Goal: Task Accomplishment & Management: Use online tool/utility

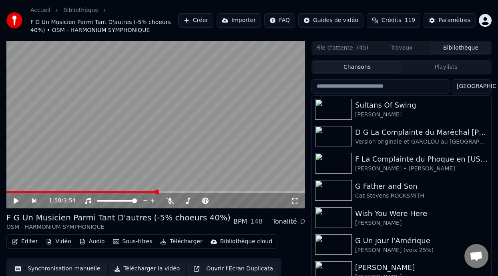
scroll to position [2, 0]
click at [451, 67] on button "Playlists" at bounding box center [446, 67] width 89 height 12
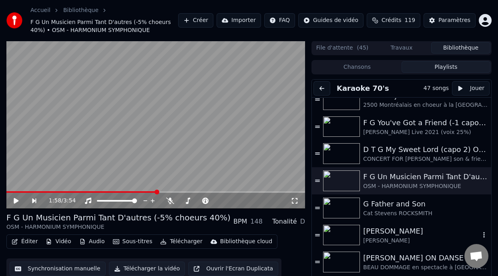
scroll to position [80, 0]
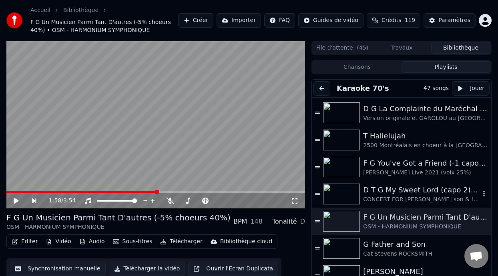
click at [426, 191] on div "D T G My Sweet Lord (capo 2) ON DANSE" at bounding box center [421, 190] width 117 height 11
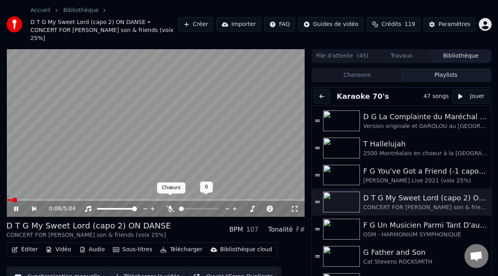
click at [169, 206] on icon at bounding box center [170, 209] width 8 height 6
click at [96, 198] on span at bounding box center [96, 200] width 5 height 5
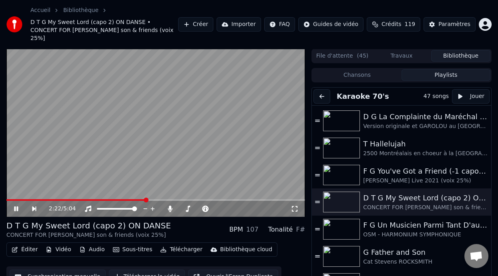
click at [145, 198] on span at bounding box center [146, 200] width 5 height 5
click at [139, 198] on span at bounding box center [139, 200] width 5 height 5
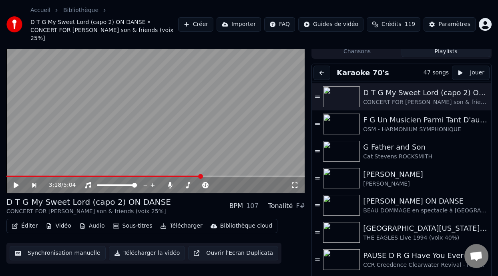
scroll to position [172, 0]
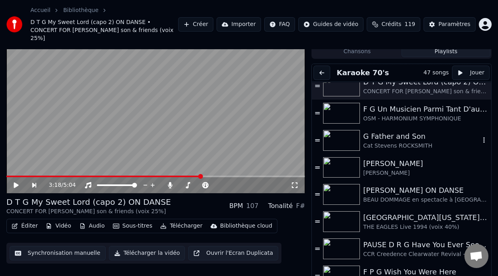
click at [376, 142] on div "Cat Stevens ROCKSMITH" at bounding box center [421, 146] width 117 height 8
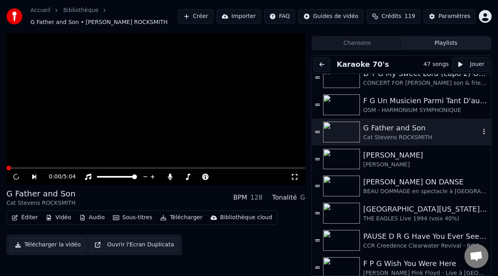
scroll to position [16, 0]
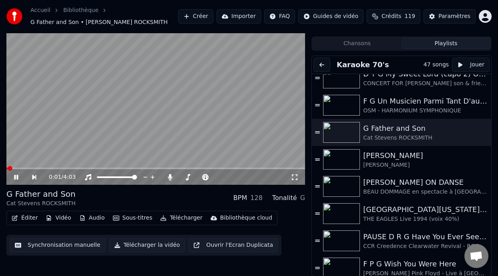
click at [294, 173] on div "0:01 / 4:03" at bounding box center [156, 177] width 292 height 8
click at [293, 175] on icon at bounding box center [295, 177] width 8 height 6
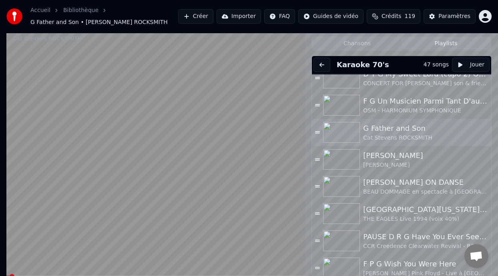
scroll to position [14, 0]
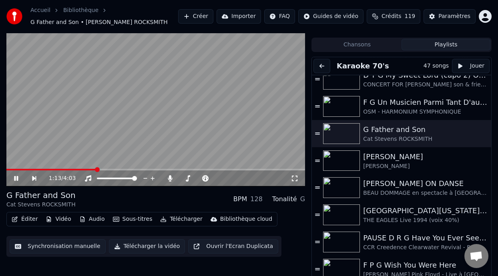
click at [16, 177] on icon at bounding box center [16, 178] width 4 height 5
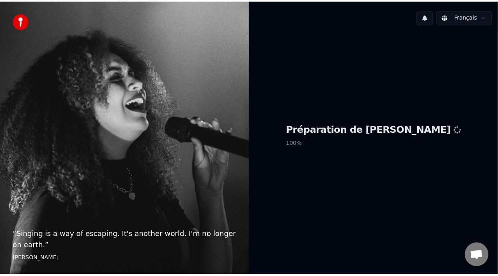
scroll to position [2, 0]
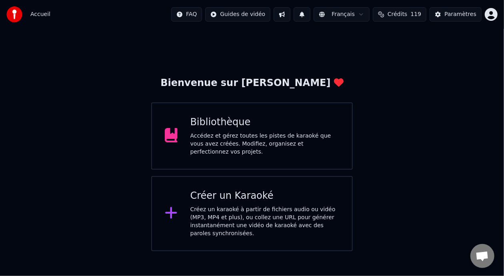
click at [252, 150] on div "Accédez et gérez toutes les pistes de karaoké que vous avez créées. Modifiez, o…" at bounding box center [265, 144] width 149 height 24
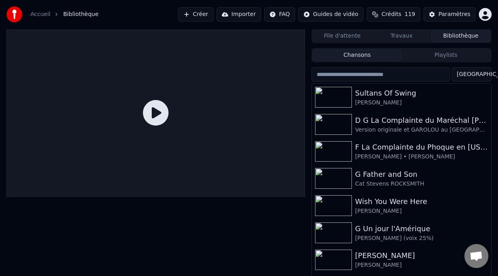
click at [454, 55] on button "Playlists" at bounding box center [446, 56] width 89 height 12
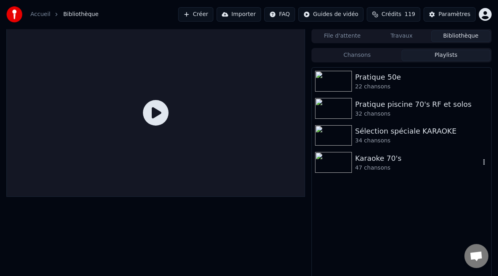
click at [396, 164] on div "47 chansons" at bounding box center [417, 168] width 125 height 8
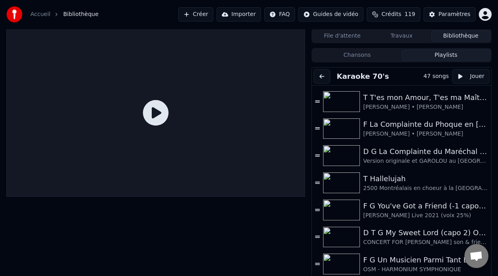
scroll to position [32, 0]
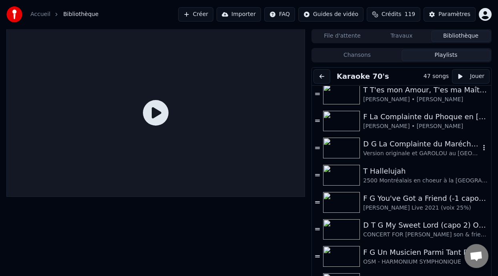
click at [401, 145] on div "D G La Complainte du Maréchal [PERSON_NAME] ON DANSE" at bounding box center [421, 144] width 117 height 11
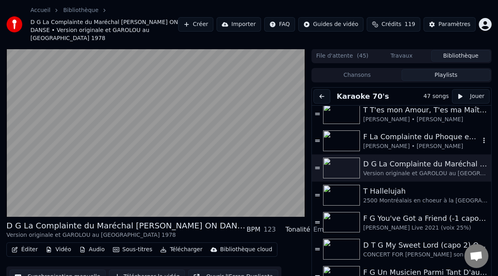
scroll to position [24, 0]
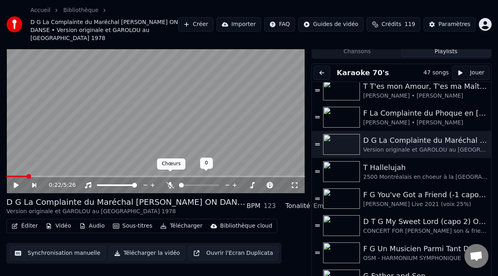
click at [169, 182] on icon at bounding box center [170, 185] width 8 height 6
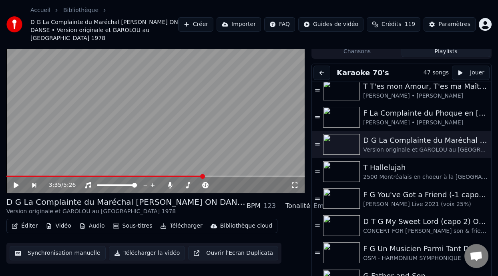
click at [32, 221] on button "Éditer" at bounding box center [24, 226] width 32 height 11
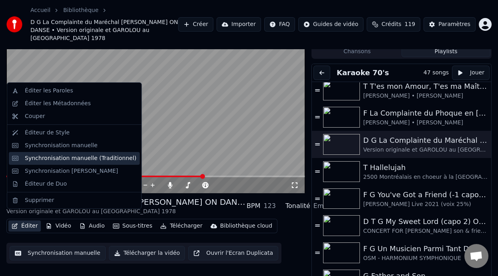
click at [85, 158] on div "Synchronisation manuelle (Traditionnel)" at bounding box center [81, 159] width 112 height 8
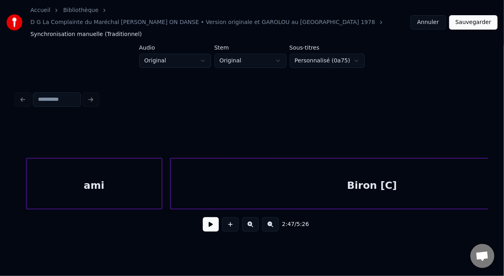
scroll to position [0, 42508]
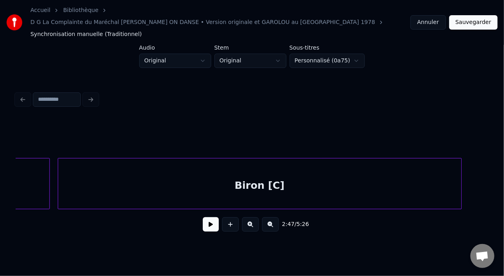
click at [277, 172] on div "Biron [C]" at bounding box center [260, 186] width 404 height 54
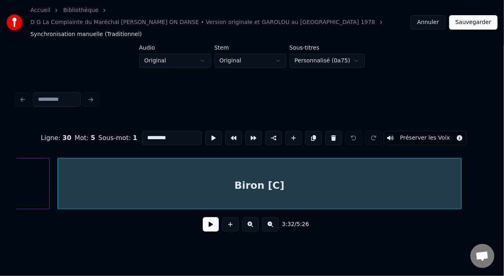
click at [149, 131] on input "*********" at bounding box center [172, 138] width 60 height 14
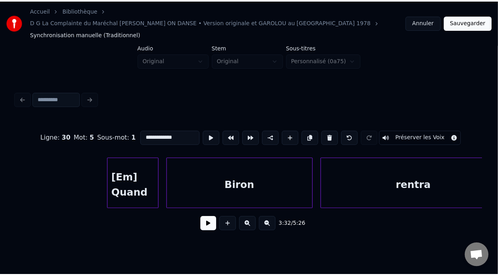
scroll to position [0, 42959]
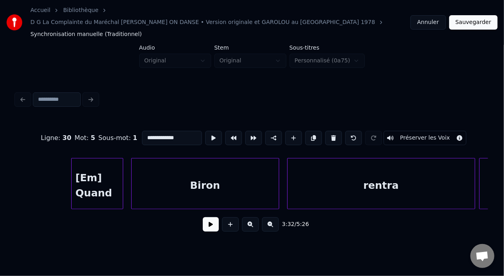
type input "**********"
click at [475, 15] on button "Sauvegarder" at bounding box center [474, 22] width 48 height 14
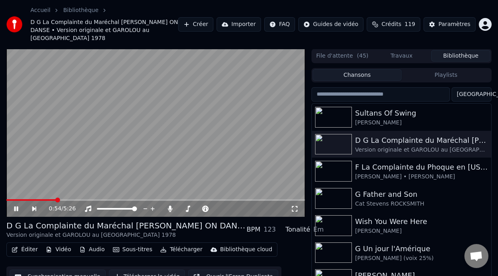
scroll to position [26, 0]
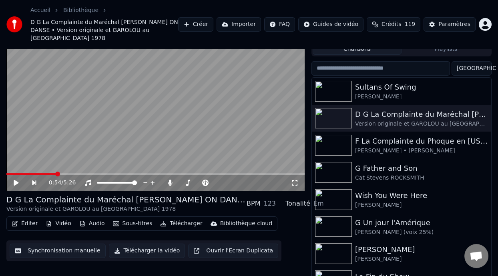
click at [448, 43] on button "Playlists" at bounding box center [446, 49] width 89 height 12
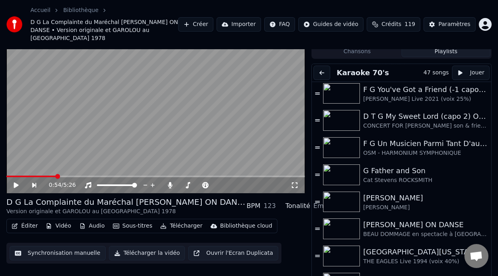
scroll to position [121, 0]
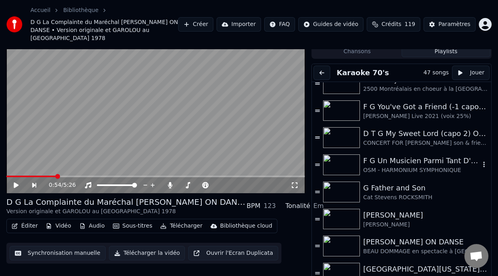
click at [399, 167] on div "OSM - HARMONIUM SYMPHONIQUE" at bounding box center [421, 171] width 117 height 8
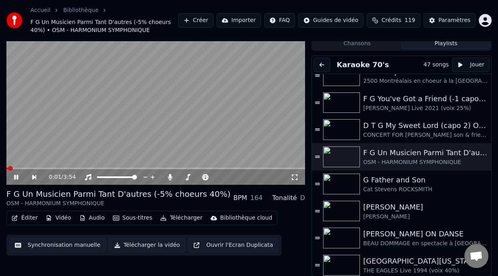
click at [15, 175] on icon at bounding box center [16, 177] width 4 height 5
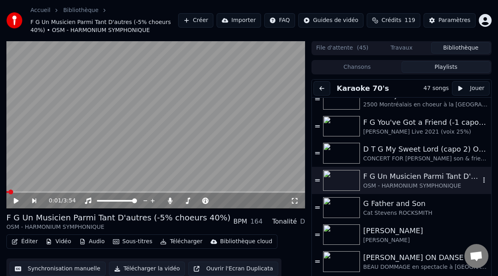
click at [410, 179] on div "F G Un Musicien Parmi Tant D'autres (-5% choeurs 40%)" at bounding box center [421, 176] width 117 height 11
click at [154, 190] on span at bounding box center [154, 192] width 5 height 5
click at [129, 193] on span at bounding box center [130, 192] width 5 height 5
click at [117, 192] on span at bounding box center [117, 192] width 5 height 5
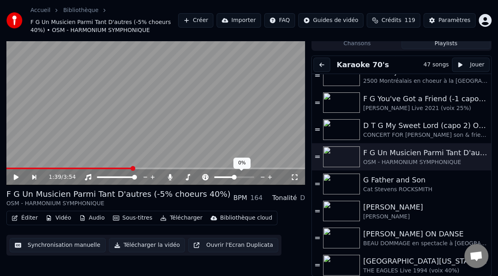
click at [225, 177] on span at bounding box center [224, 178] width 20 height 2
click at [294, 175] on icon at bounding box center [295, 177] width 8 height 6
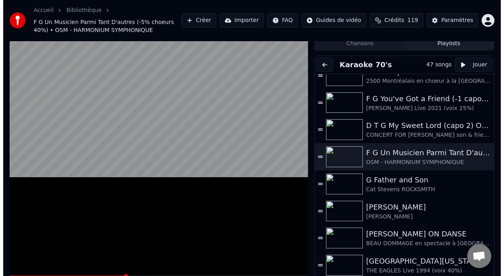
scroll to position [0, 0]
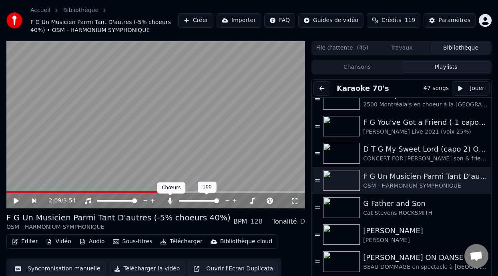
click at [169, 199] on icon at bounding box center [170, 201] width 4 height 6
click at [15, 200] on icon at bounding box center [16, 201] width 5 height 6
click at [140, 191] on span at bounding box center [89, 192] width 167 height 2
click at [117, 191] on span at bounding box center [73, 192] width 135 height 2
click at [296, 201] on icon at bounding box center [295, 201] width 8 height 6
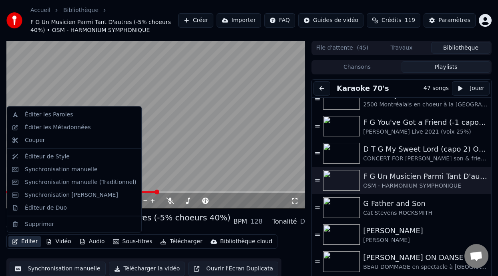
click at [28, 241] on button "Éditer" at bounding box center [24, 241] width 32 height 11
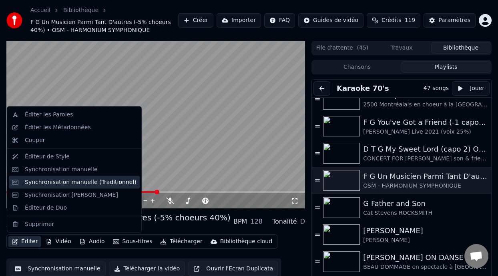
click at [90, 178] on div "Synchronisation manuelle (Traditionnel)" at bounding box center [81, 182] width 112 height 8
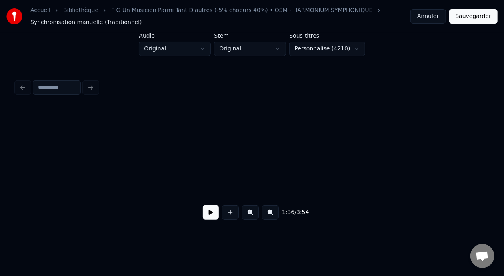
scroll to position [0, 19318]
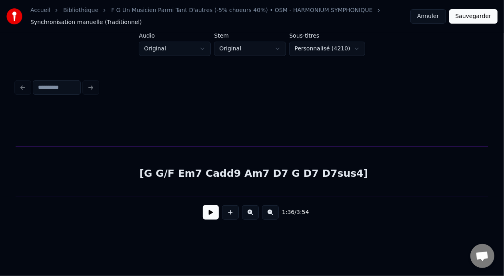
click at [248, 176] on div "[G G/F Em7 Cadd9 Am7 D7 G D7 D7sus4]" at bounding box center [254, 174] width 4306 height 54
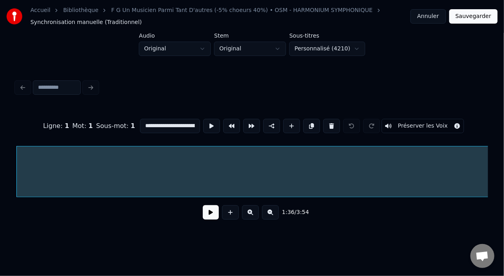
click at [173, 121] on input "**********" at bounding box center [170, 126] width 60 height 14
click at [149, 123] on input "**********" at bounding box center [170, 126] width 60 height 14
type input "**********"
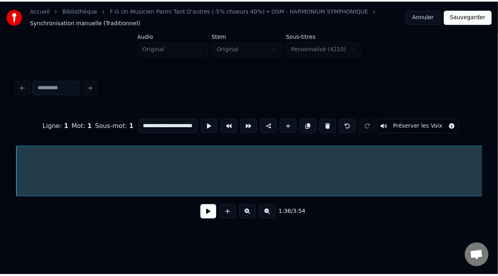
scroll to position [0, 0]
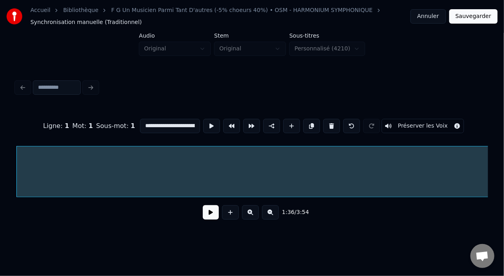
click at [478, 16] on button "Sauvegarder" at bounding box center [474, 16] width 48 height 14
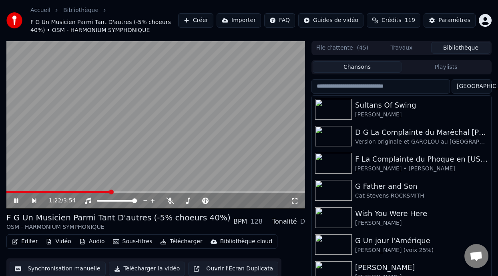
click at [110, 190] on span at bounding box center [111, 192] width 5 height 5
click at [116, 190] on span at bounding box center [116, 192] width 5 height 5
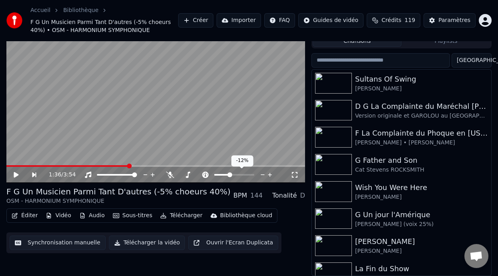
click at [229, 175] on span at bounding box center [229, 175] width 5 height 5
click at [15, 173] on icon at bounding box center [16, 175] width 5 height 6
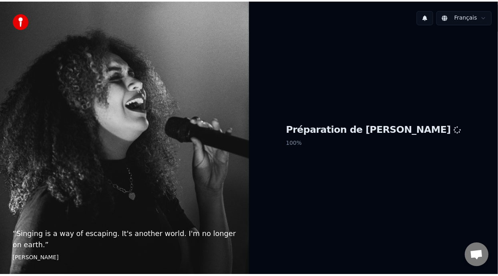
scroll to position [2, 0]
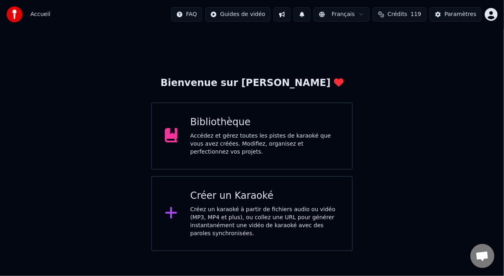
click at [259, 127] on div "Bibliothèque" at bounding box center [265, 122] width 149 height 13
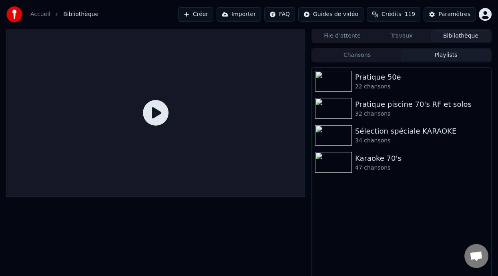
click at [449, 54] on button "Playlists" at bounding box center [446, 56] width 89 height 12
click at [371, 56] on button "Chansons" at bounding box center [357, 56] width 89 height 12
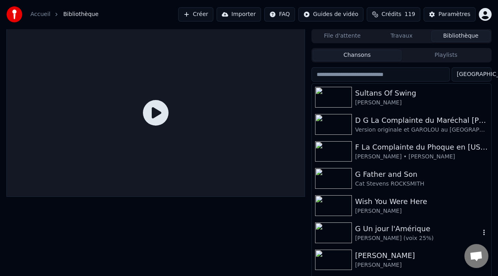
click at [395, 233] on div "G Un jour l'Amérique" at bounding box center [417, 228] width 125 height 11
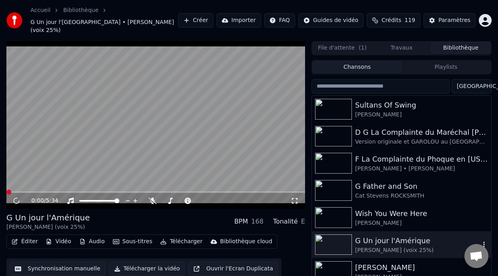
click at [396, 235] on div "G Un jour l'Amérique" at bounding box center [417, 240] width 125 height 11
click at [378, 181] on div "G Father and Son" at bounding box center [417, 186] width 125 height 11
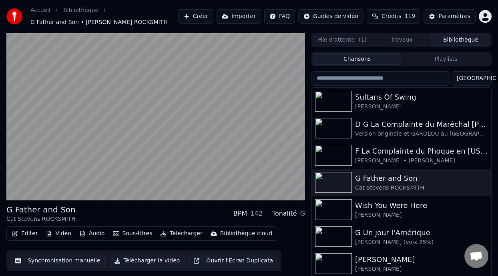
click at [451, 57] on button "Playlists" at bounding box center [446, 59] width 89 height 12
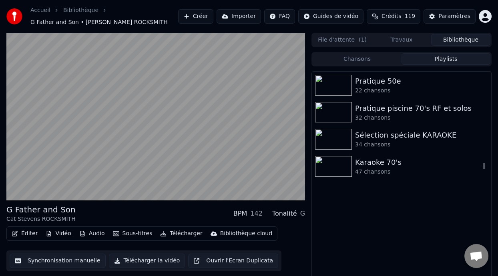
click at [381, 159] on div "Karaoke 70's" at bounding box center [417, 162] width 125 height 11
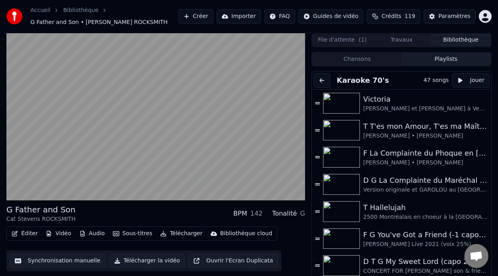
scroll to position [16, 0]
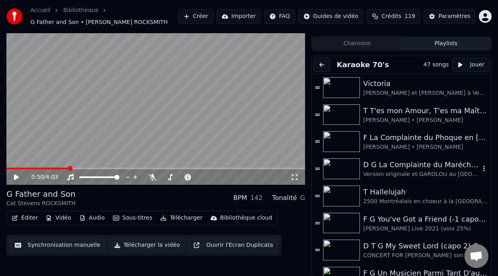
click at [406, 166] on div "D G La Complainte du Maréchal [PERSON_NAME] ON DANSE" at bounding box center [421, 164] width 117 height 11
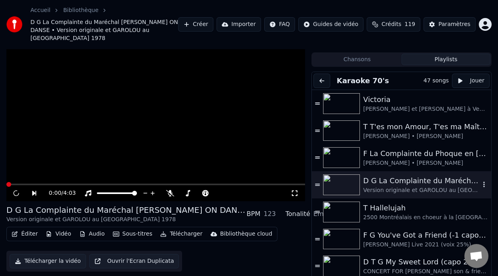
scroll to position [24, 0]
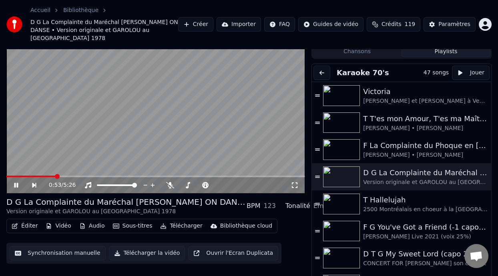
click at [16, 182] on icon at bounding box center [22, 185] width 18 height 6
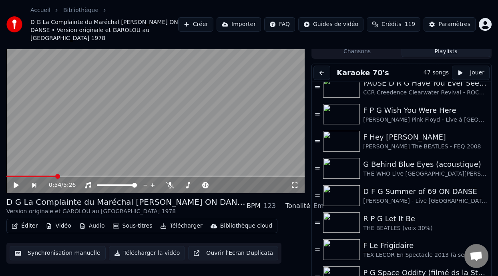
scroll to position [354, 0]
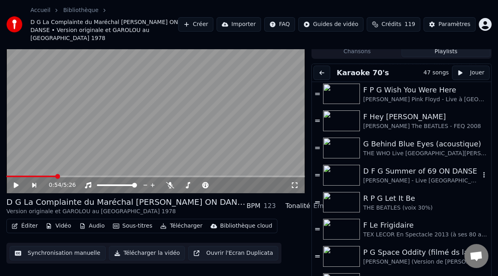
click at [407, 177] on div "[PERSON_NAME] - Live [GEOGRAPHIC_DATA][PERSON_NAME] 2024" at bounding box center [421, 181] width 117 height 8
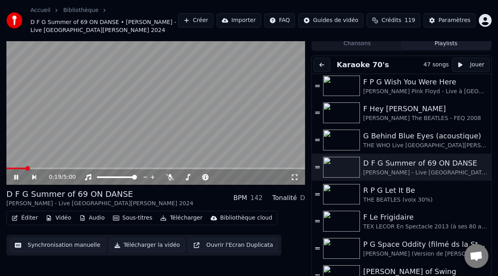
click at [17, 175] on icon at bounding box center [16, 177] width 4 height 5
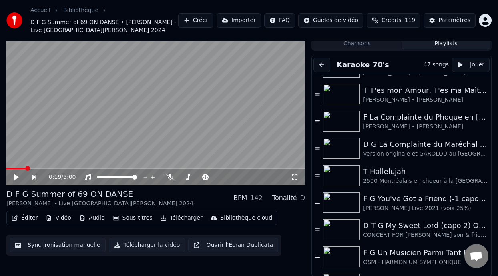
scroll to position [0, 0]
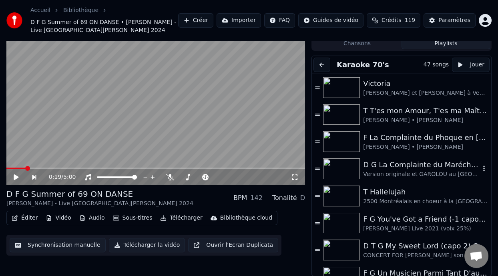
click at [399, 165] on div "D G La Complainte du Maréchal [PERSON_NAME] ON DANSE" at bounding box center [421, 164] width 117 height 11
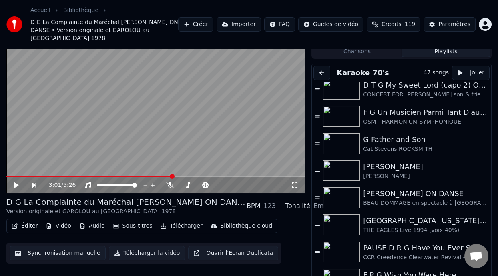
scroll to position [171, 0]
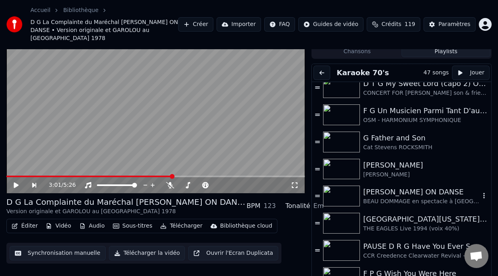
click at [410, 187] on div "[PERSON_NAME] ON DANSE" at bounding box center [421, 192] width 117 height 11
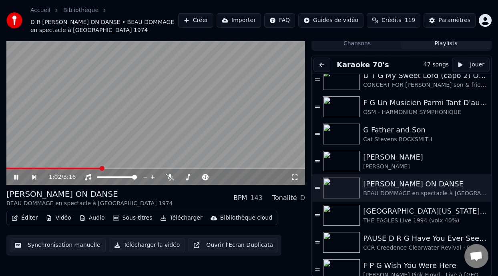
click at [16, 175] on icon at bounding box center [22, 177] width 18 height 6
